Goal: Task Accomplishment & Management: Use online tool/utility

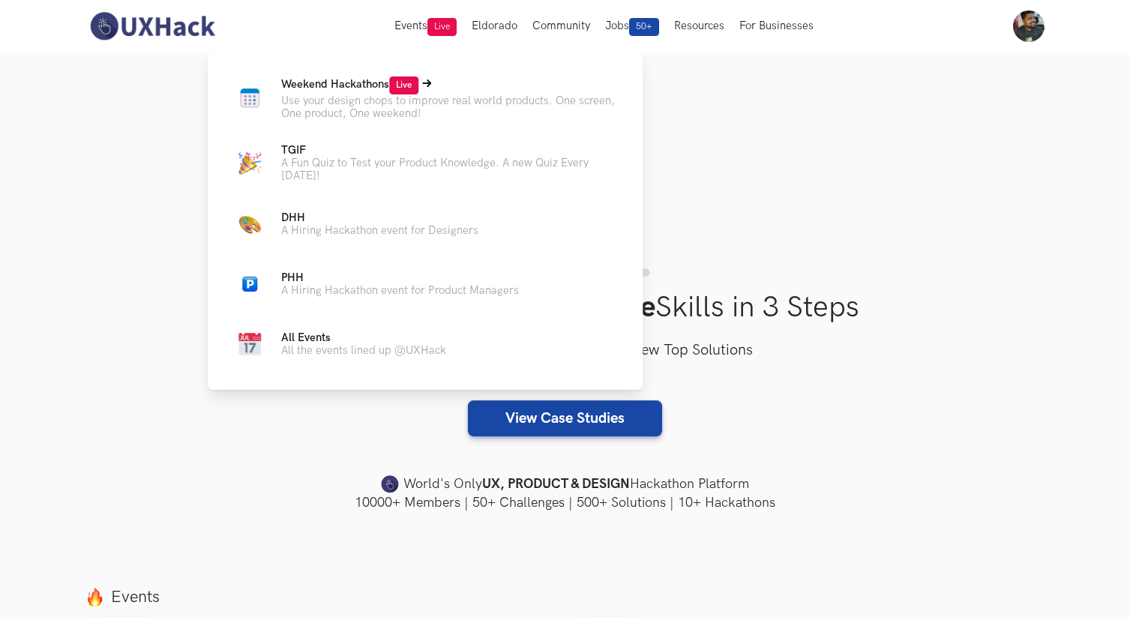
click at [390, 102] on p "Use your design chops to improve real world products. One screen, One product, …" at bounding box center [449, 106] width 337 height 25
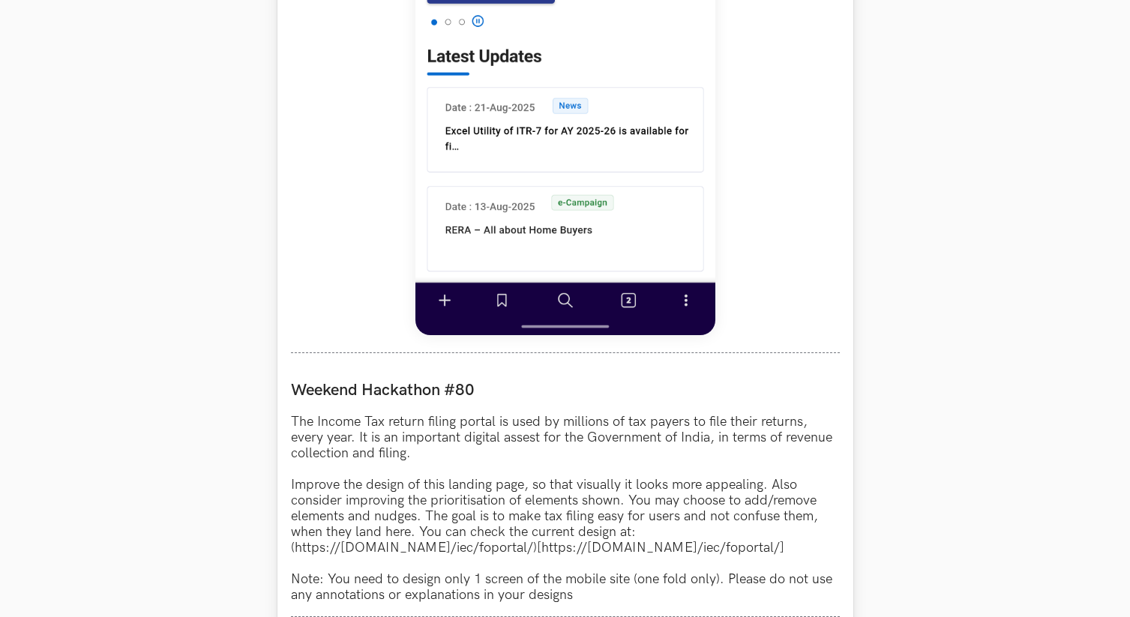
scroll to position [1344, 0]
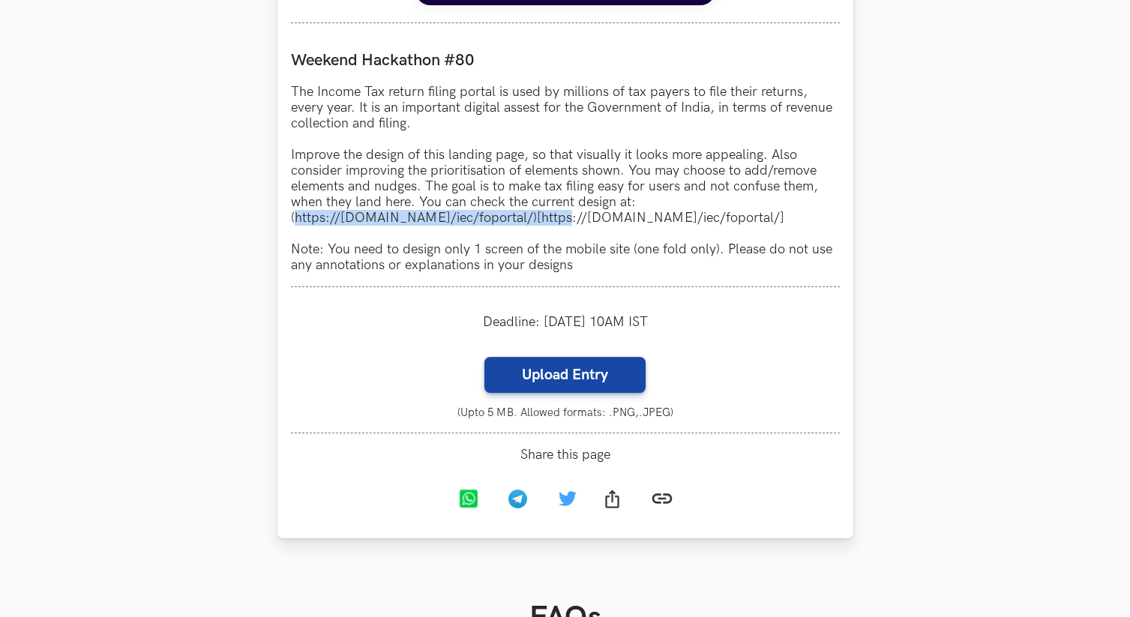
drag, startPoint x: 296, startPoint y: 220, endPoint x: 553, endPoint y: 217, distance: 256.4
click at [553, 217] on p "The Income Tax return filing portal is used by millions of tax payers to file t…" at bounding box center [565, 178] width 549 height 189
copy p "https://www.incometax.gov.in/iec/foportal/"
